Goal: Task Accomplishment & Management: Manage account settings

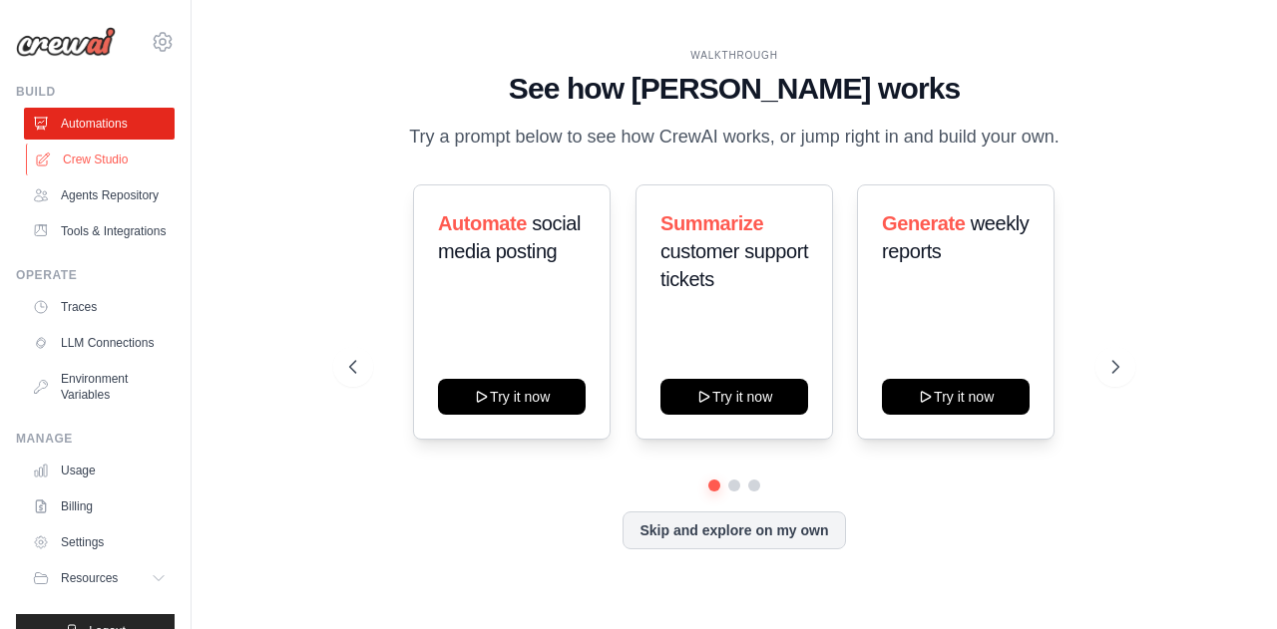
click at [90, 155] on link "Crew Studio" at bounding box center [101, 160] width 151 height 32
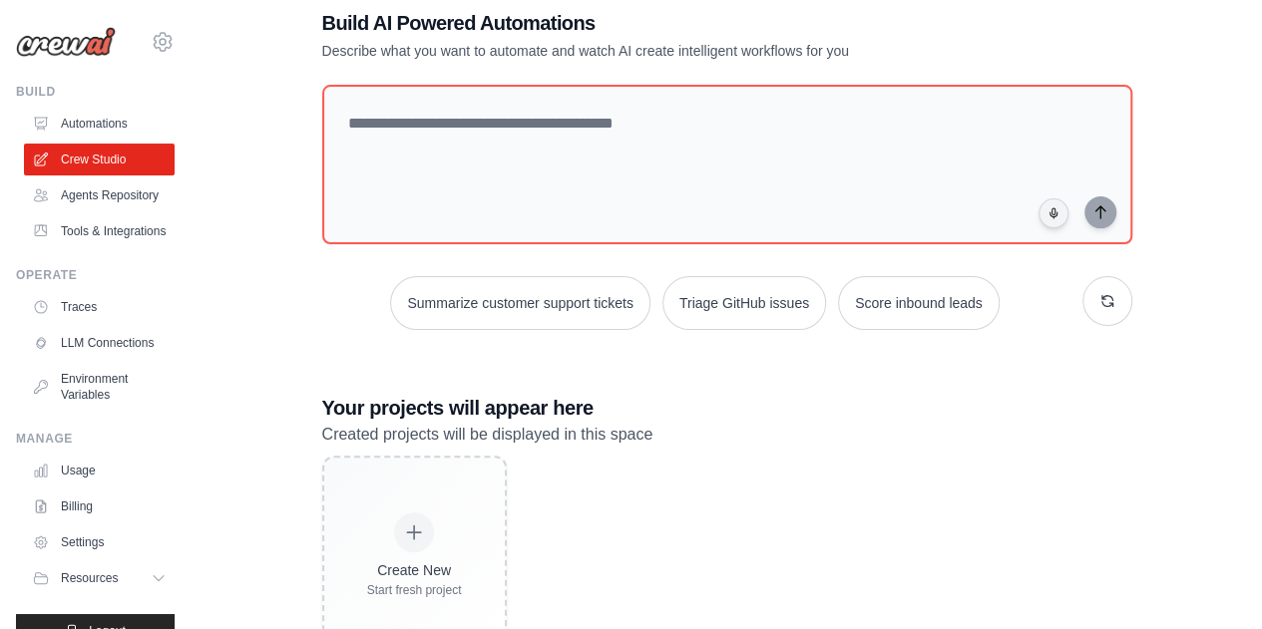
scroll to position [40, 0]
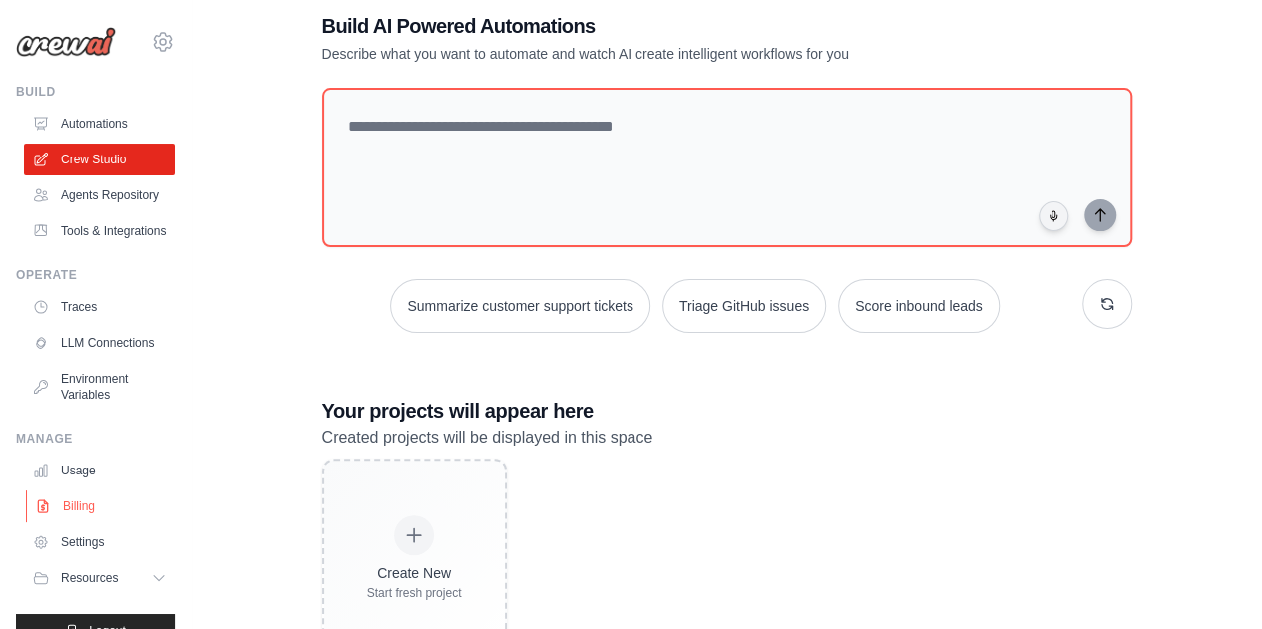
click at [62, 523] on link "Billing" at bounding box center [101, 507] width 151 height 32
